Goal: Check status: Check status

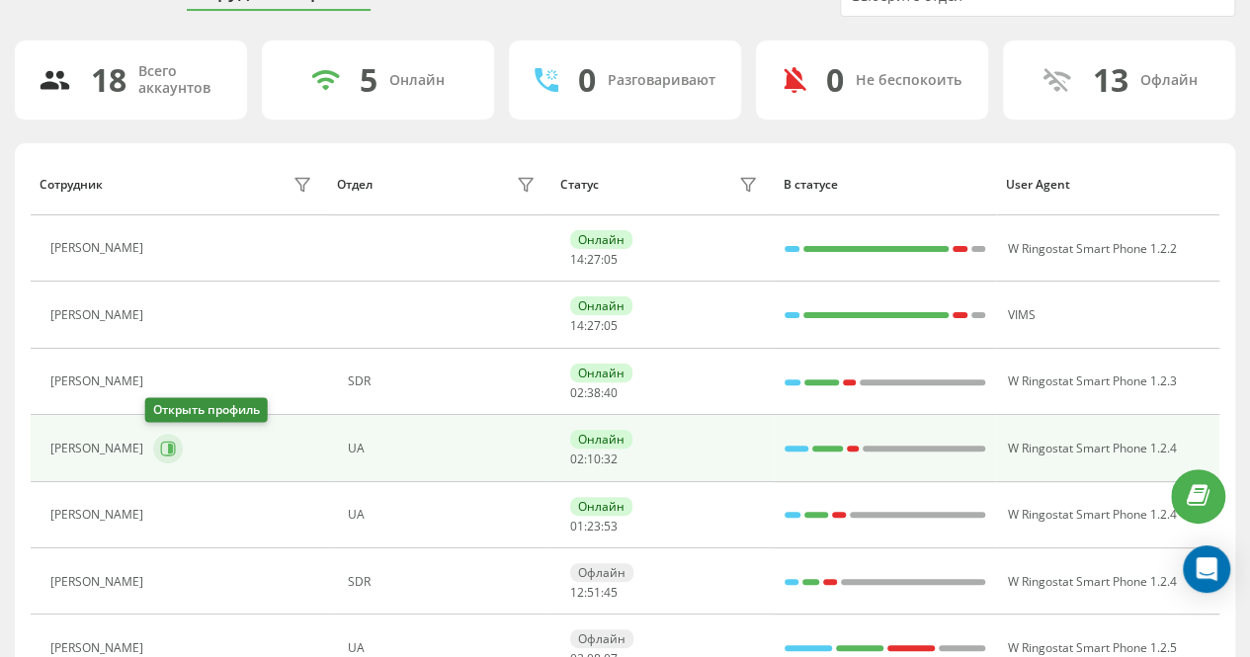
click at [160, 442] on icon at bounding box center [168, 449] width 16 height 16
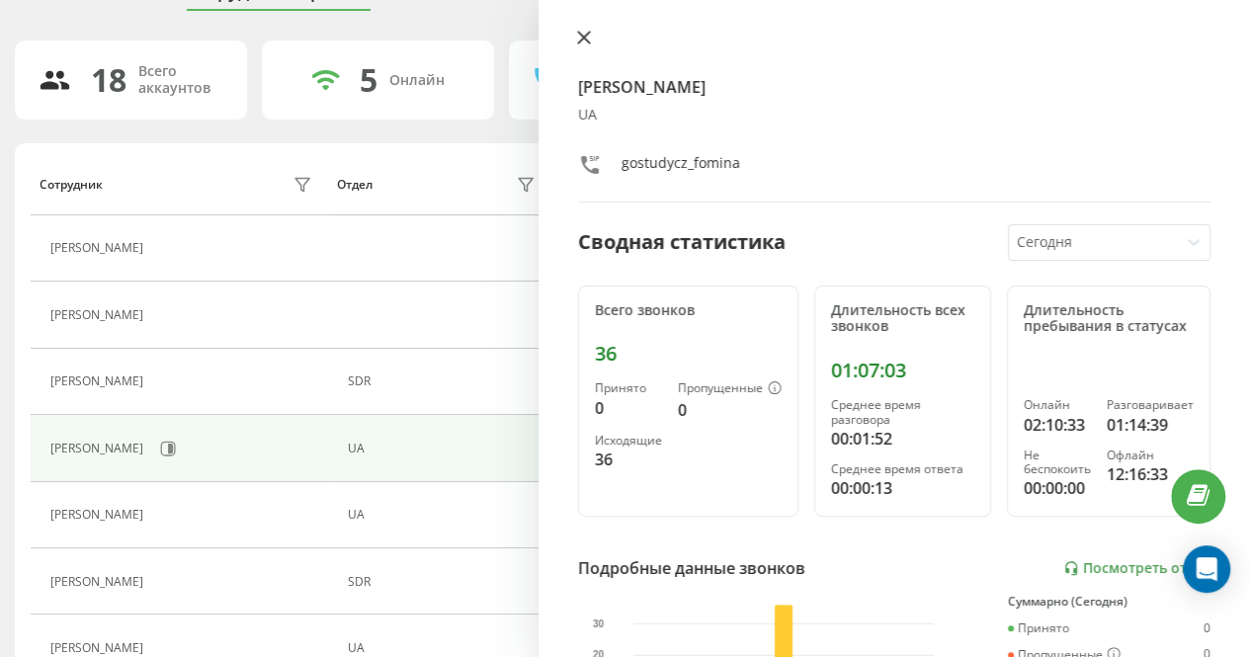
click at [584, 31] on icon at bounding box center [584, 38] width 14 height 14
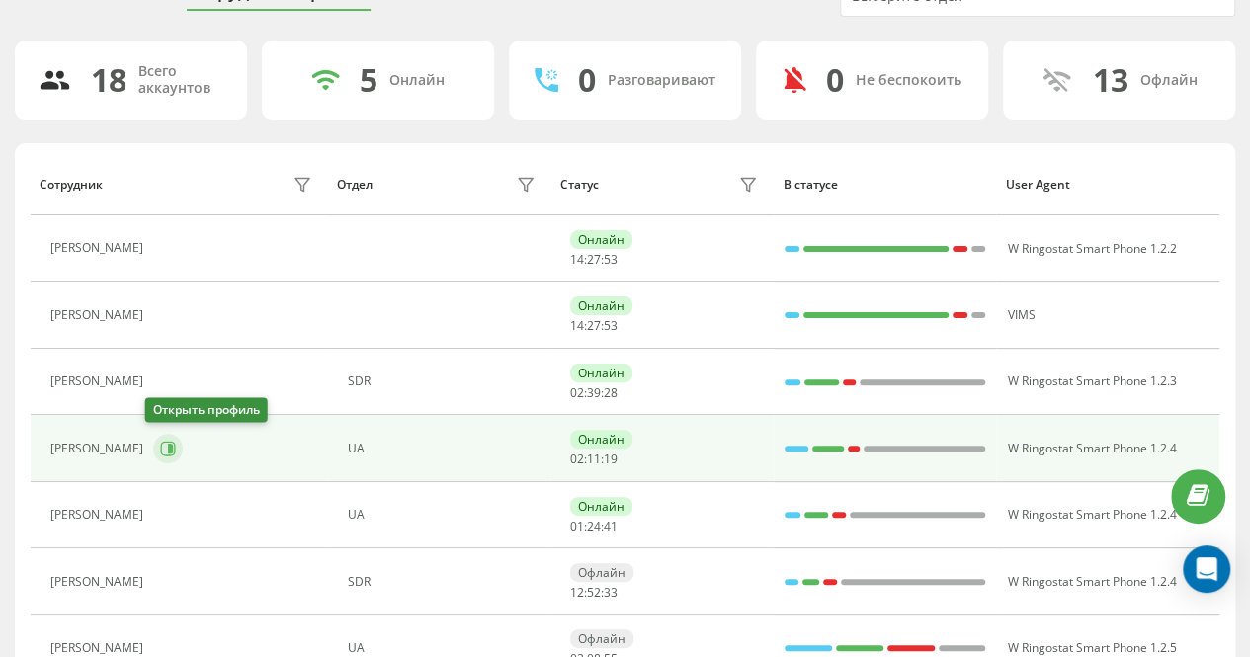
click at [160, 444] on icon at bounding box center [168, 449] width 16 height 16
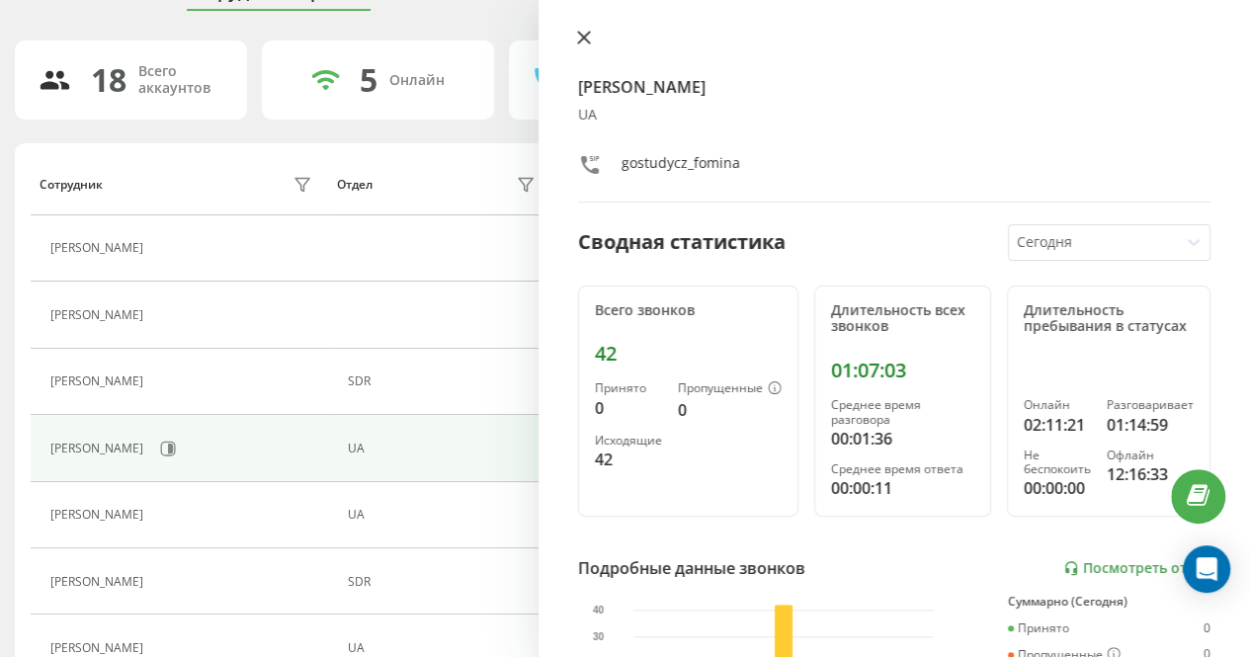
click at [587, 35] on icon at bounding box center [584, 38] width 12 height 12
